Goal: Transaction & Acquisition: Purchase product/service

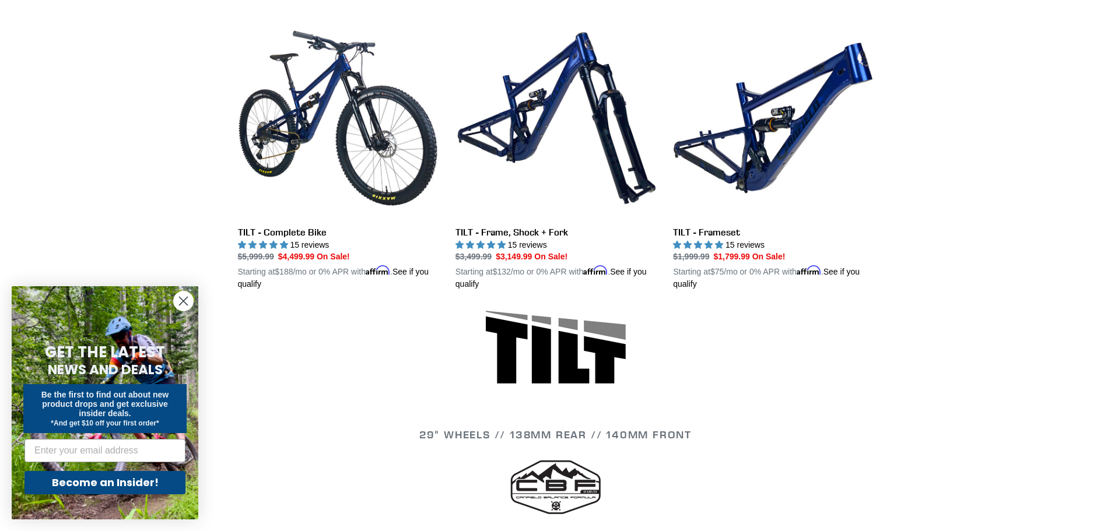
scroll to position [350, 0]
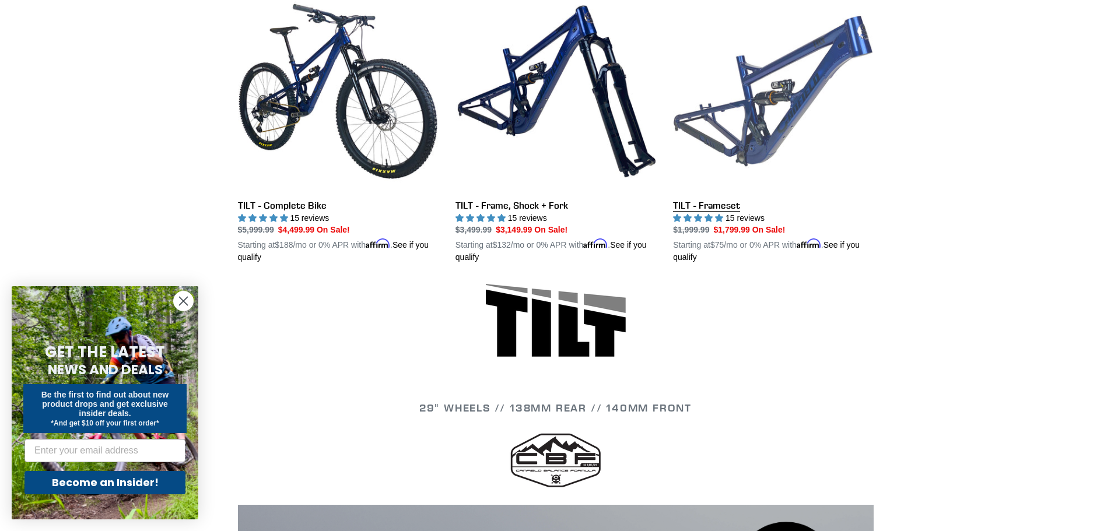
click at [806, 139] on link "TILT - Frameset" at bounding box center [773, 127] width 200 height 273
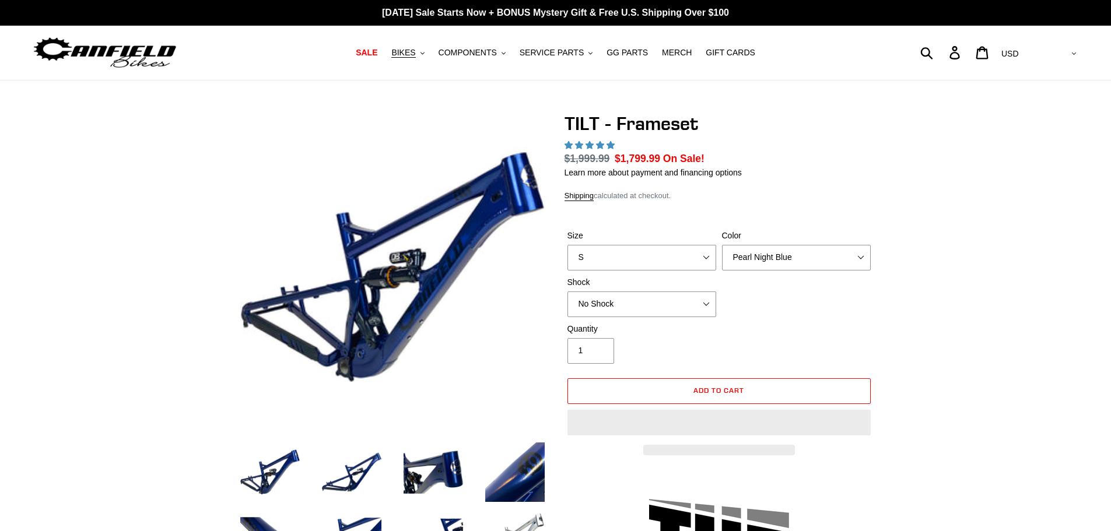
select select "highest-rating"
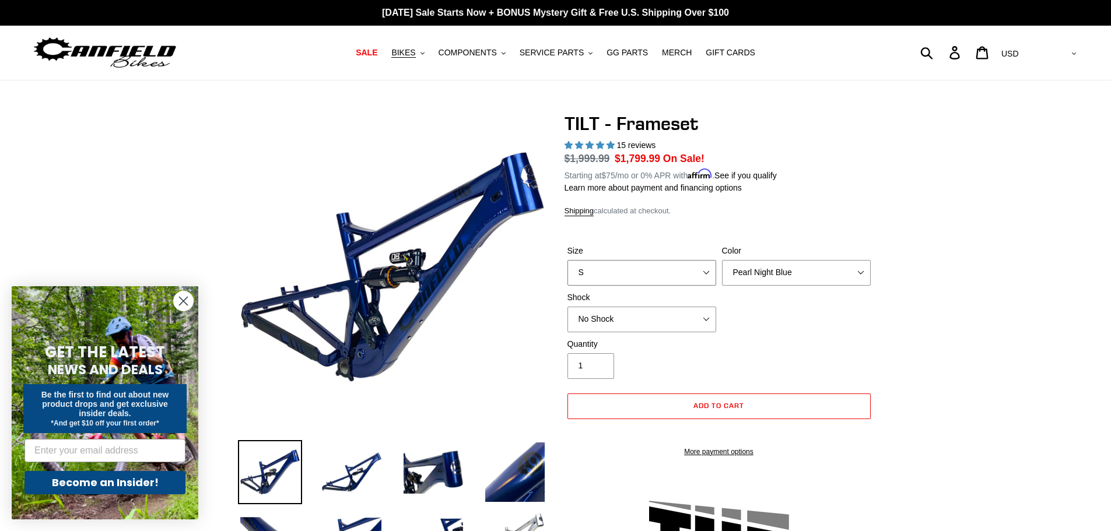
click at [677, 272] on select "S M L XL" at bounding box center [642, 273] width 149 height 26
select select "XL"
click at [568, 260] on select "S M L XL" at bounding box center [642, 273] width 149 height 26
click at [764, 273] on select "Pearl Night Blue Stealth Silver" at bounding box center [796, 273] width 149 height 26
select select "Stealth Silver"
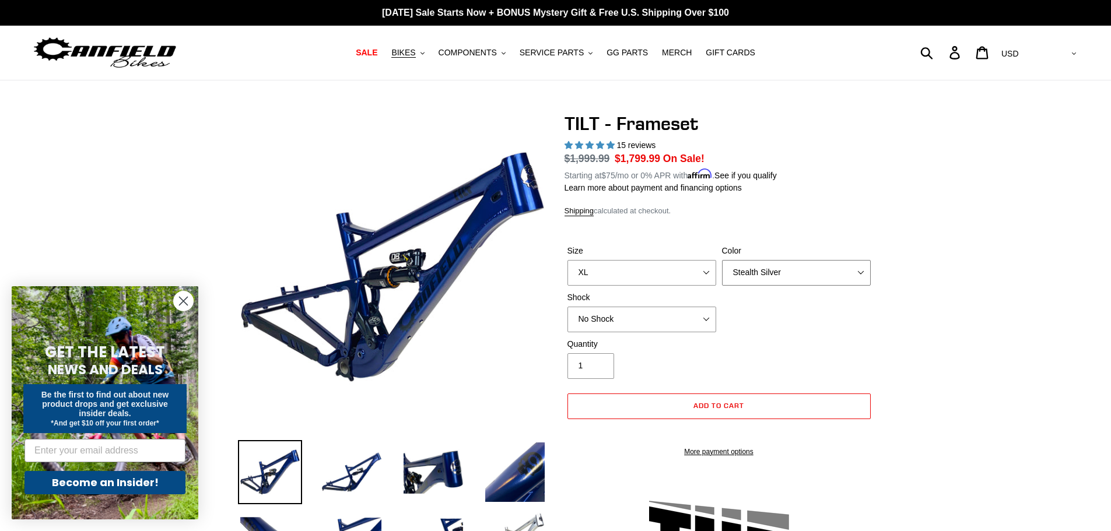
click at [722, 260] on select "Pearl Night Blue Stealth Silver" at bounding box center [796, 273] width 149 height 26
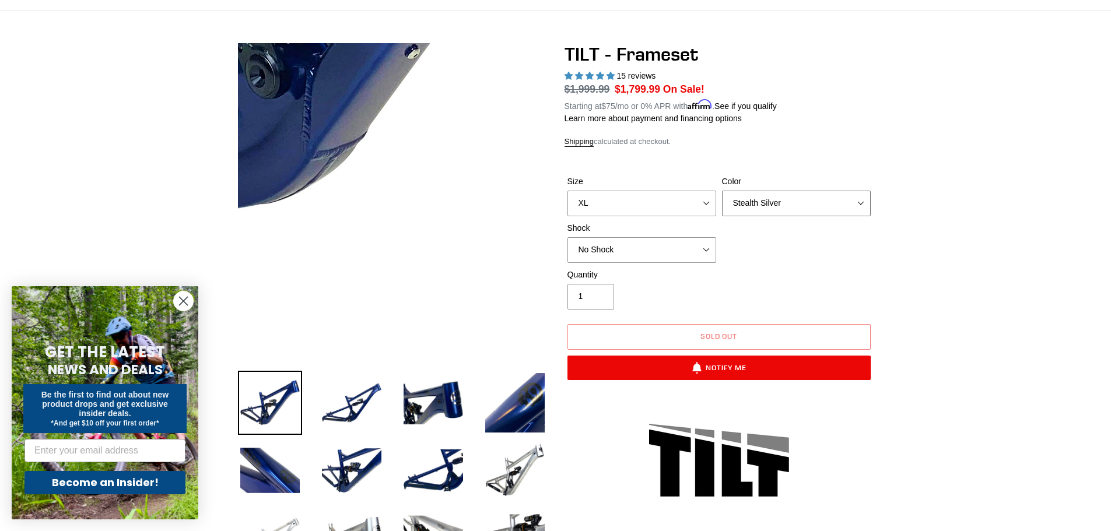
scroll to position [175, 0]
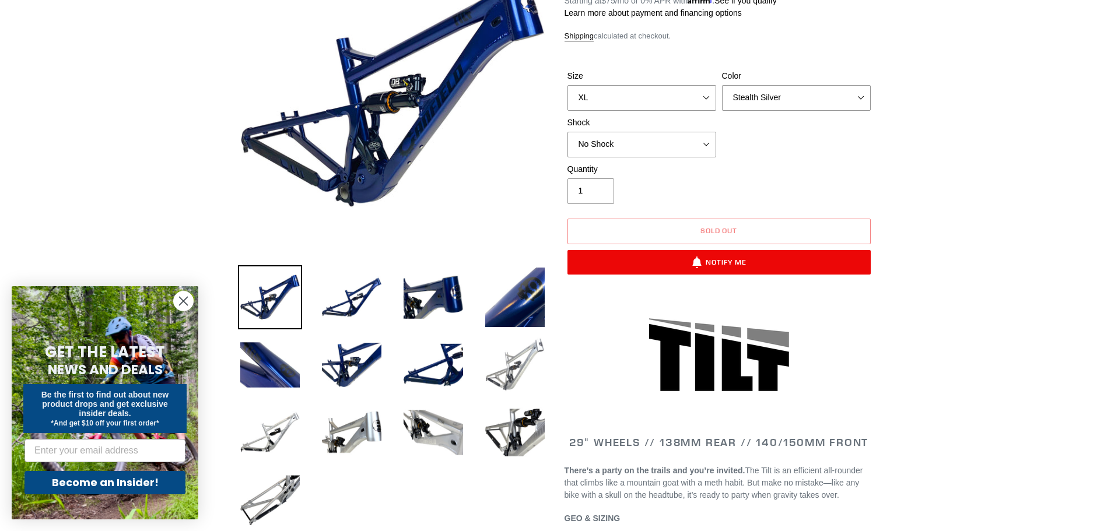
click at [512, 367] on img at bounding box center [515, 365] width 64 height 64
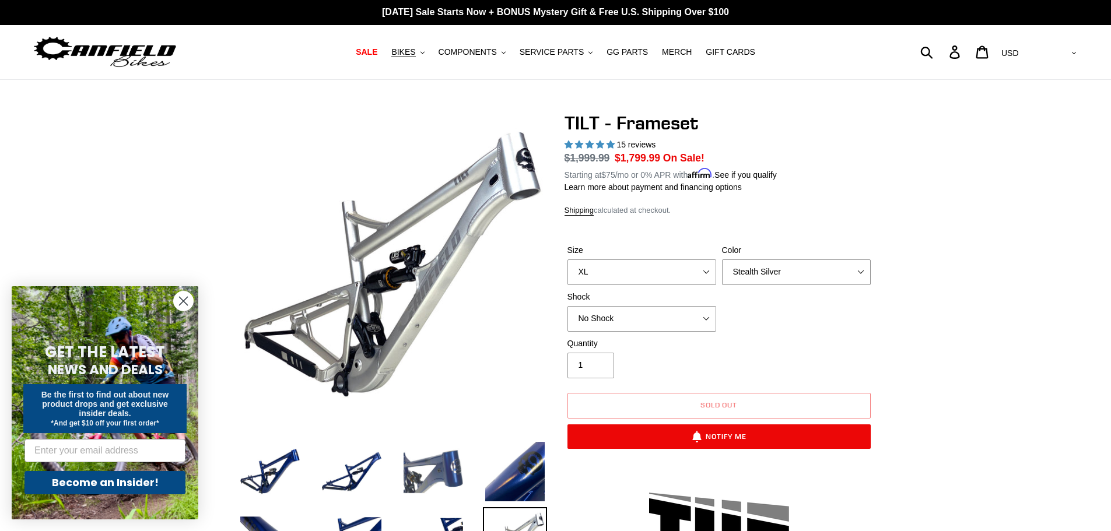
scroll to position [0, 0]
